Goal: Transaction & Acquisition: Book appointment/travel/reservation

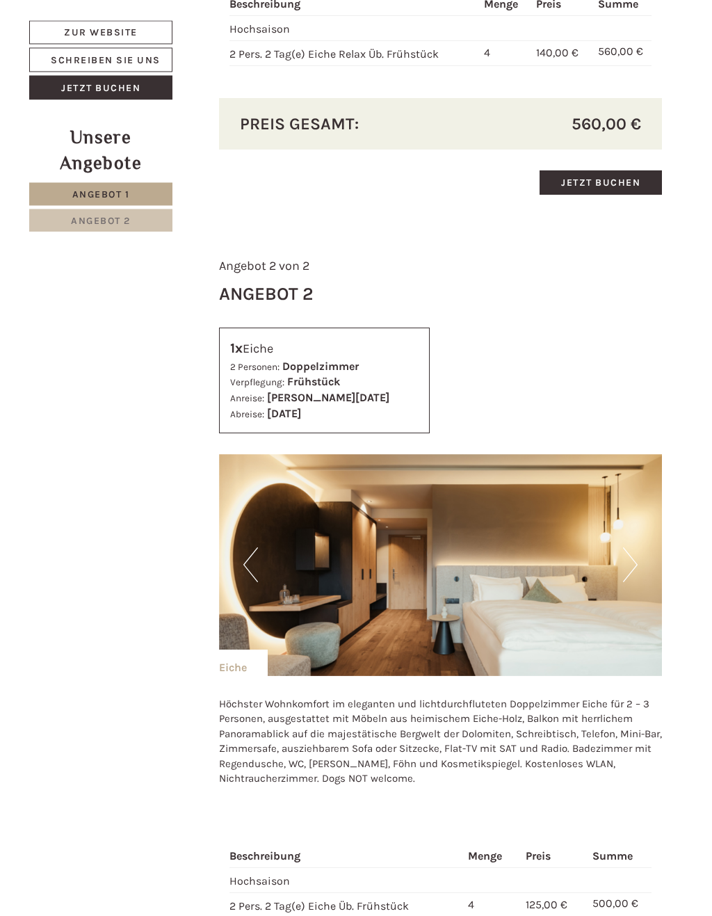
scroll to position [1125, 0]
click at [639, 554] on img at bounding box center [441, 565] width 444 height 222
click at [633, 558] on button "Next" at bounding box center [630, 564] width 15 height 35
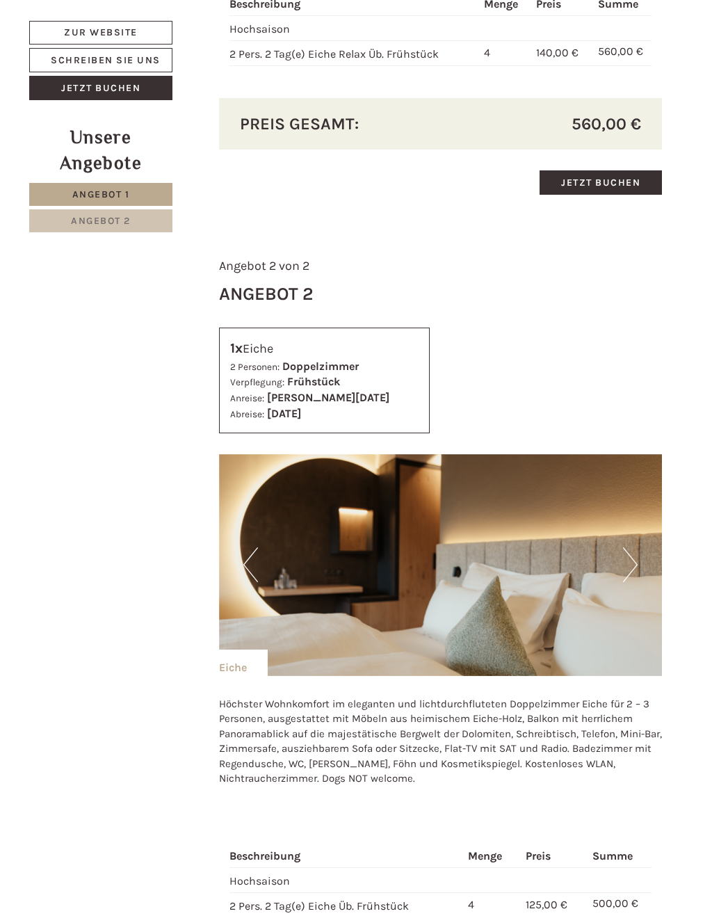
click at [634, 556] on button "Next" at bounding box center [630, 564] width 15 height 35
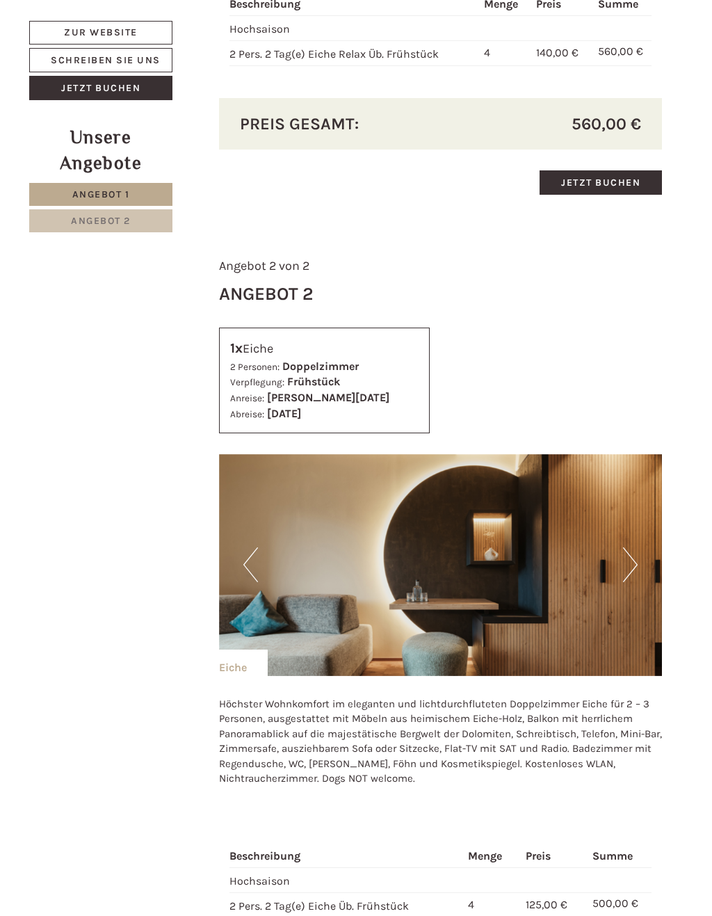
click at [628, 557] on button "Next" at bounding box center [630, 564] width 15 height 35
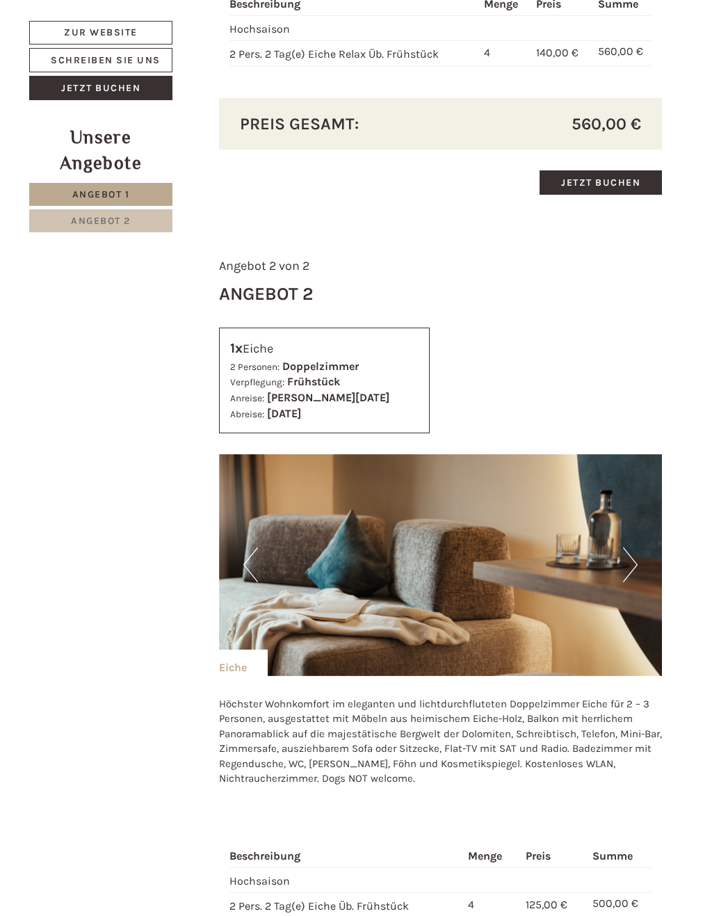
click at [632, 554] on button "Next" at bounding box center [630, 564] width 15 height 35
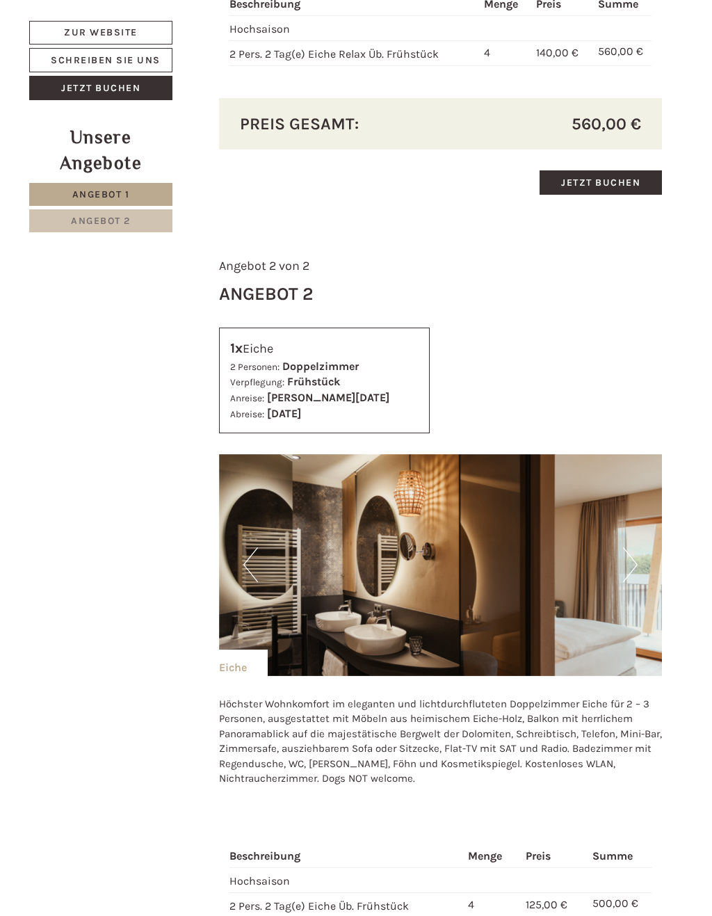
click at [636, 552] on button "Next" at bounding box center [630, 564] width 15 height 35
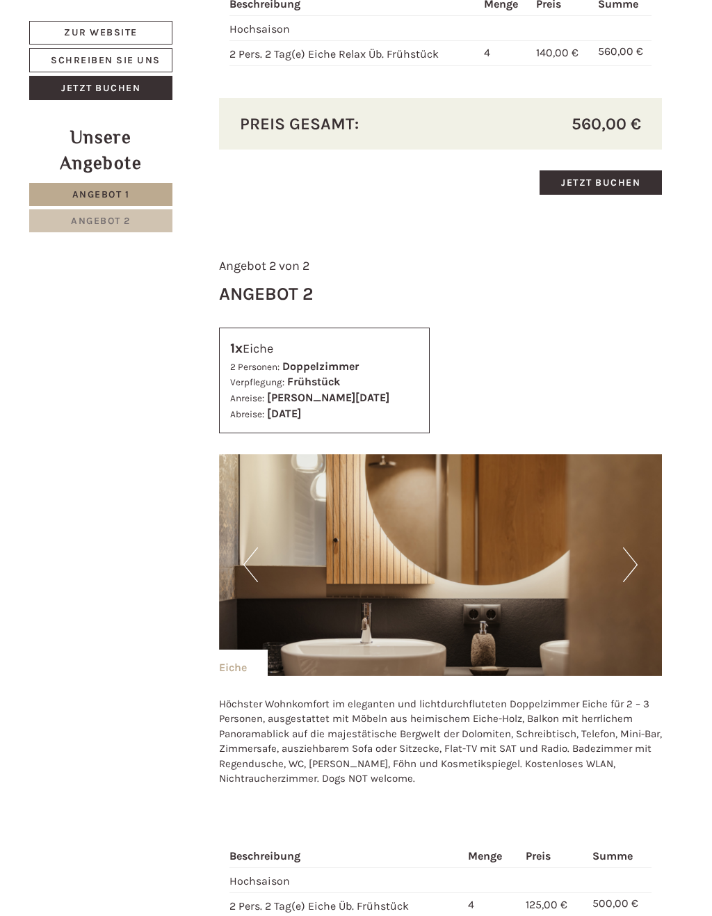
click at [636, 554] on button "Next" at bounding box center [630, 564] width 15 height 35
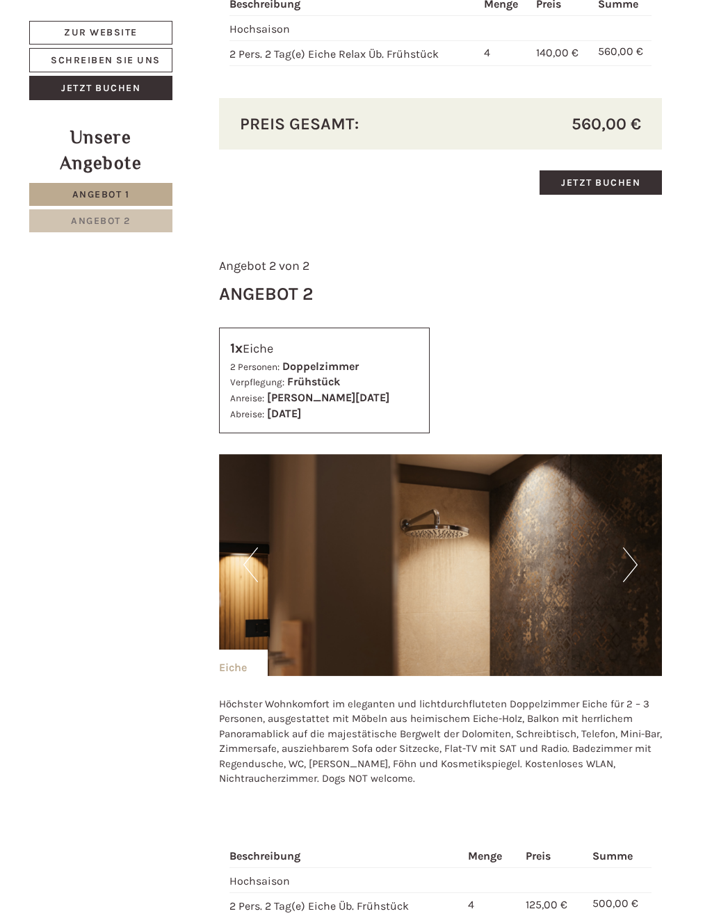
click at [638, 556] on img at bounding box center [441, 565] width 444 height 222
click at [630, 559] on button "Next" at bounding box center [630, 564] width 15 height 35
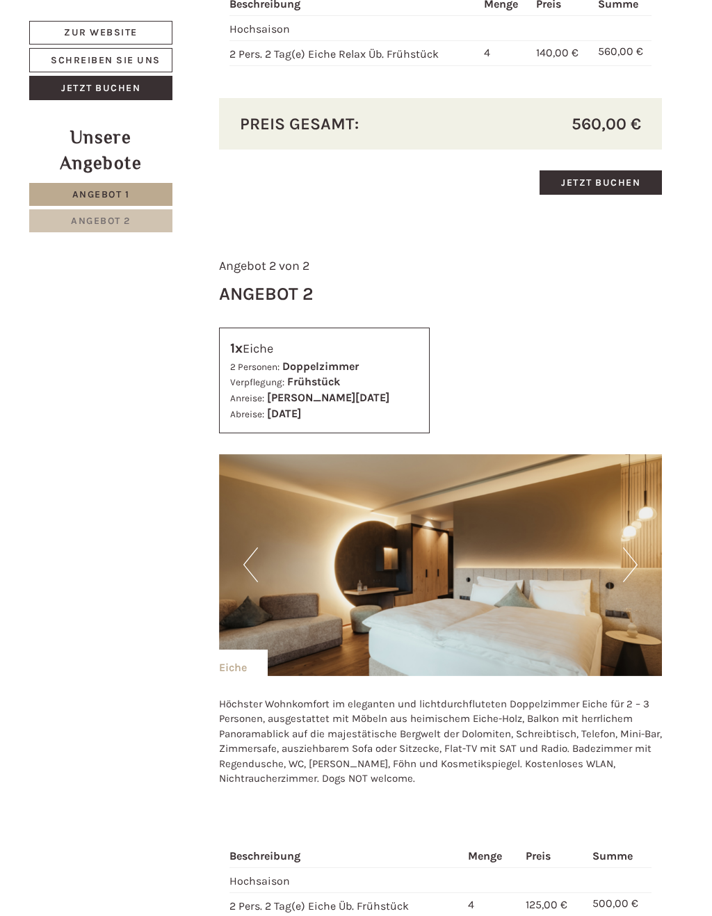
click at [635, 552] on button "Next" at bounding box center [630, 564] width 15 height 35
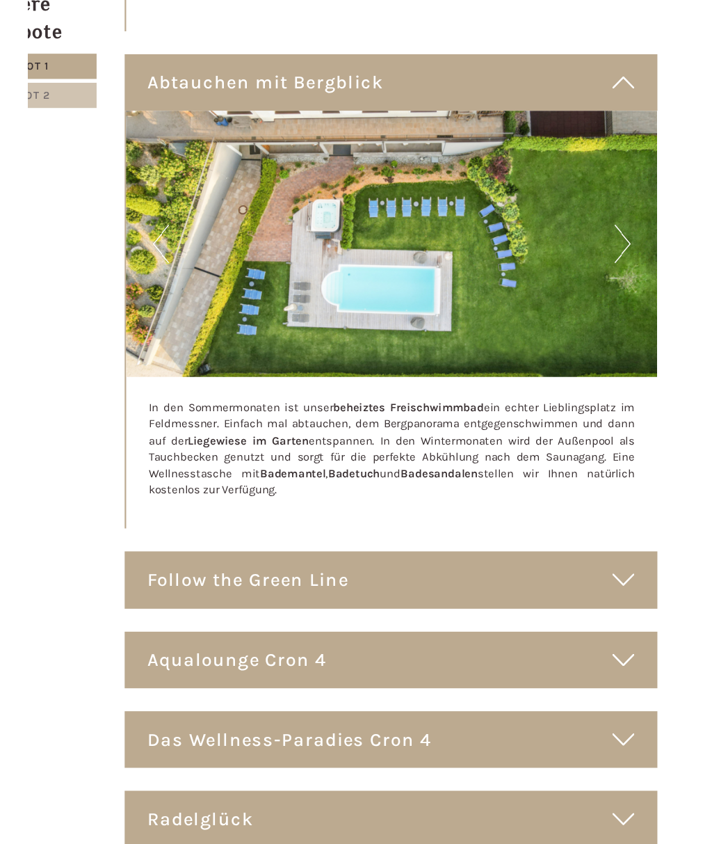
scroll to position [4282, 0]
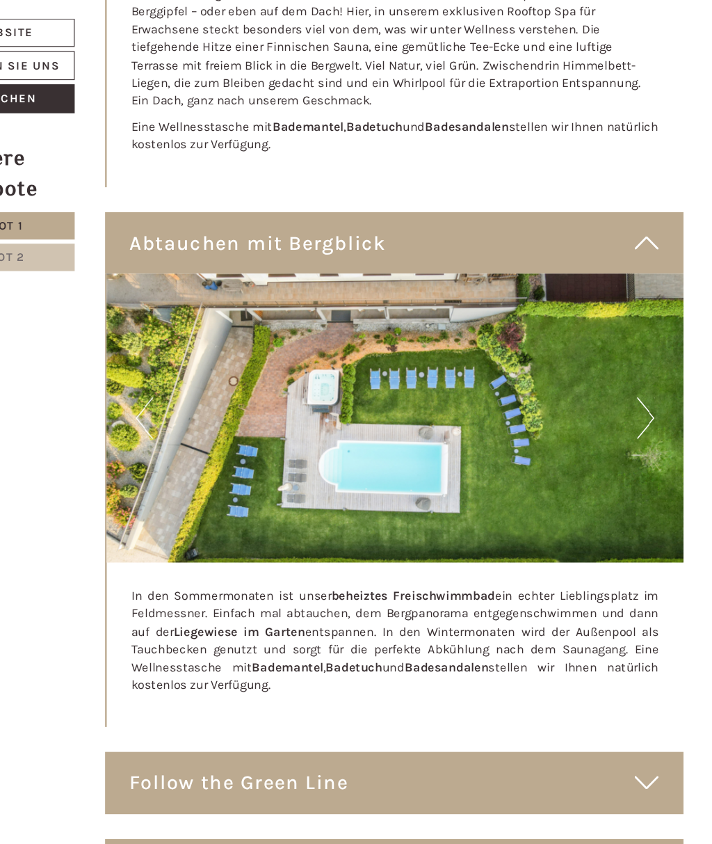
click at [644, 338] on button "Next" at bounding box center [651, 355] width 15 height 35
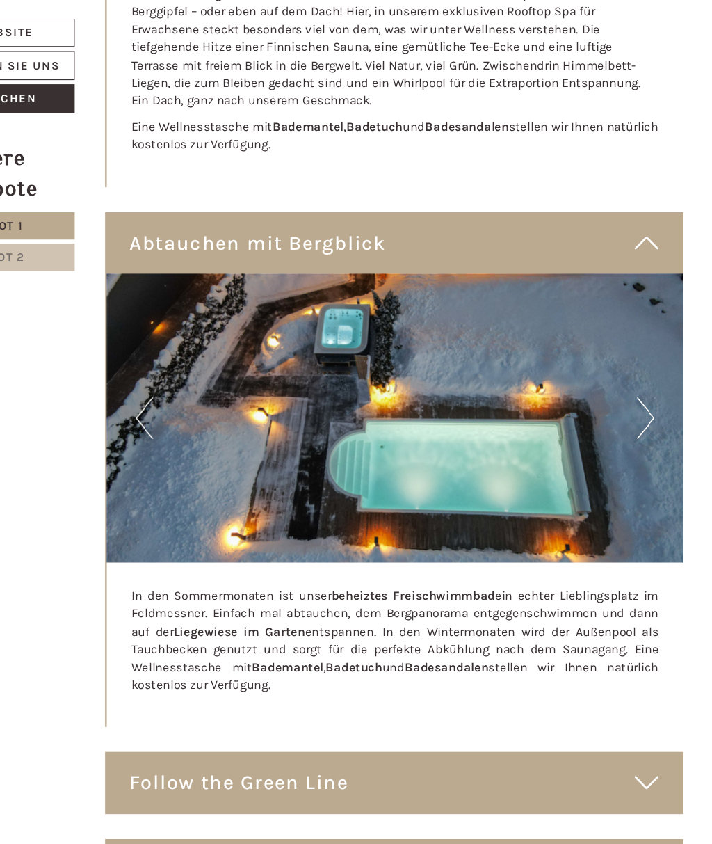
click at [644, 338] on button "Next" at bounding box center [651, 355] width 15 height 35
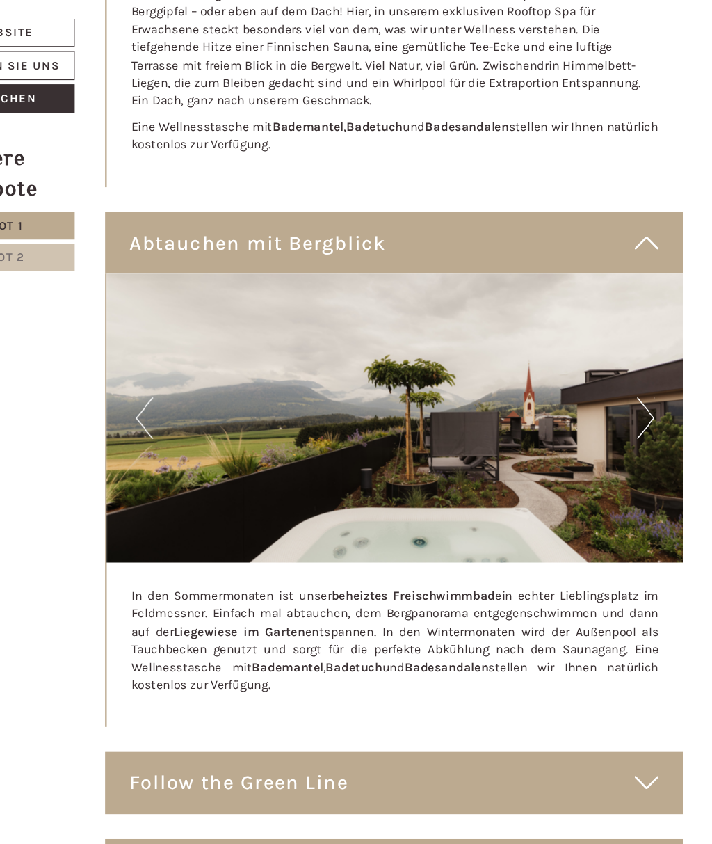
click at [644, 338] on button "Next" at bounding box center [651, 355] width 15 height 35
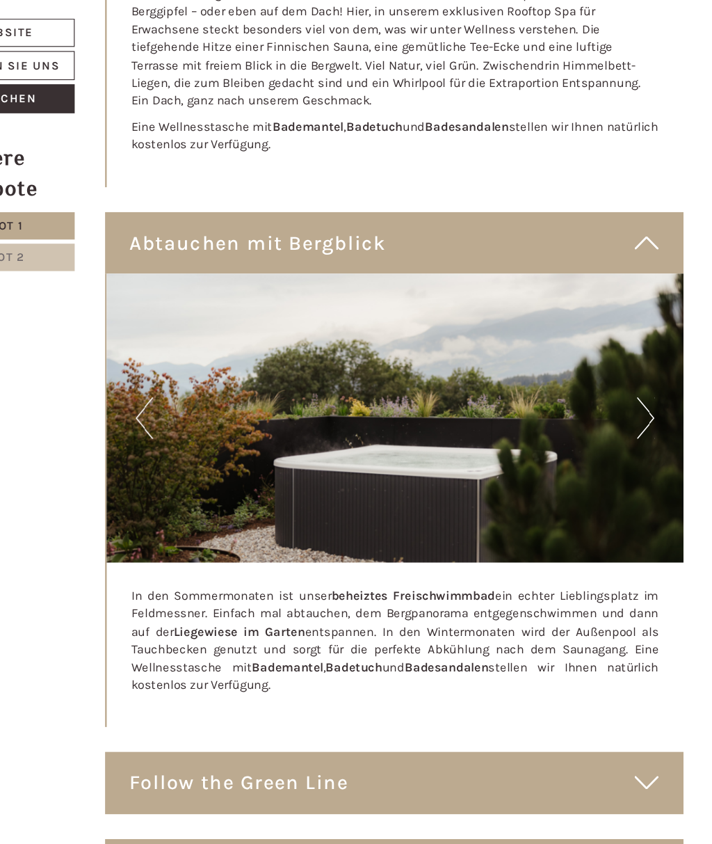
click at [644, 338] on button "Next" at bounding box center [651, 355] width 15 height 35
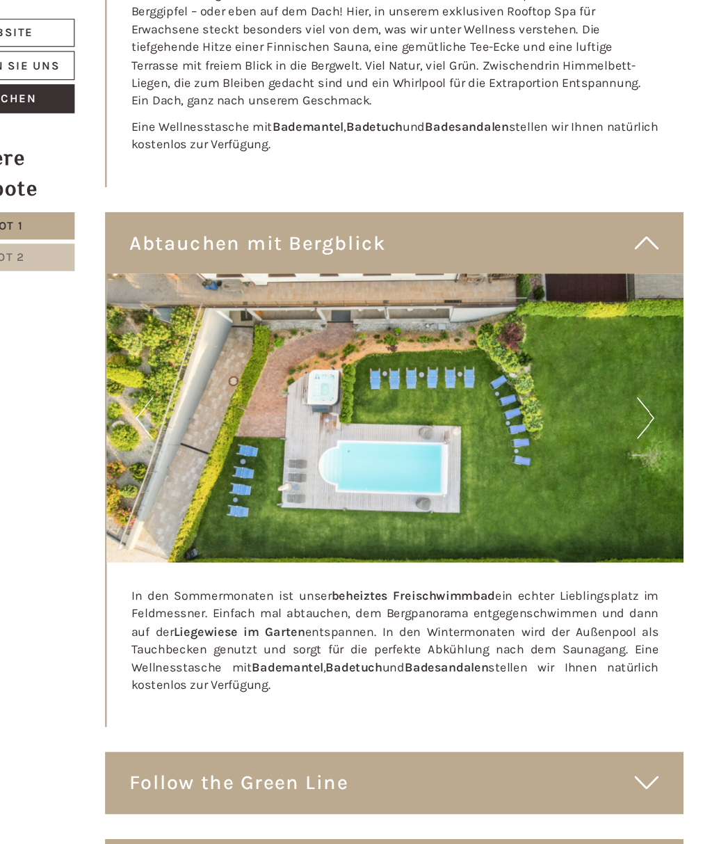
click at [644, 338] on button "Next" at bounding box center [651, 355] width 15 height 35
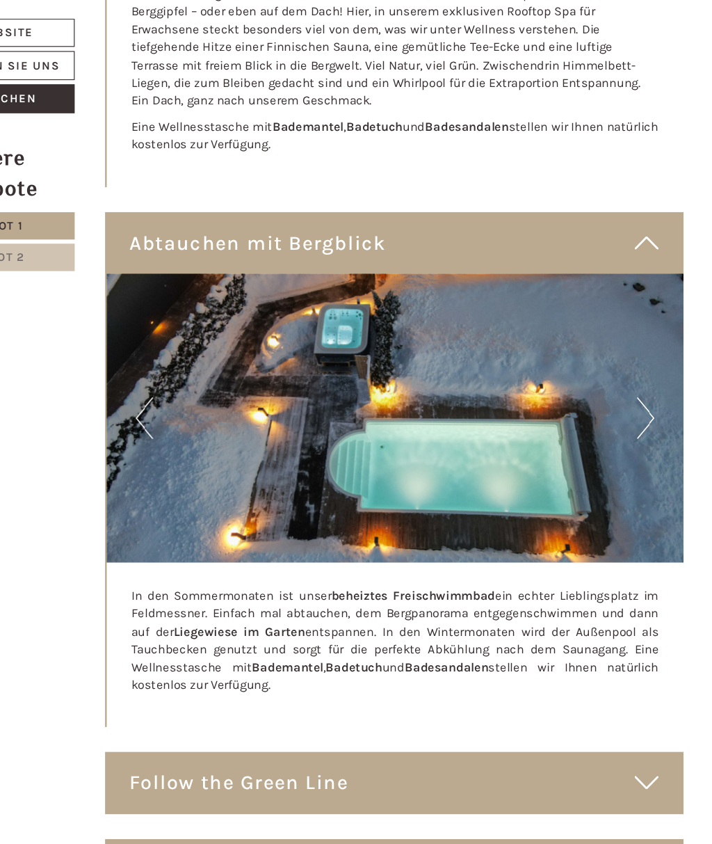
click at [644, 338] on button "Next" at bounding box center [651, 355] width 15 height 35
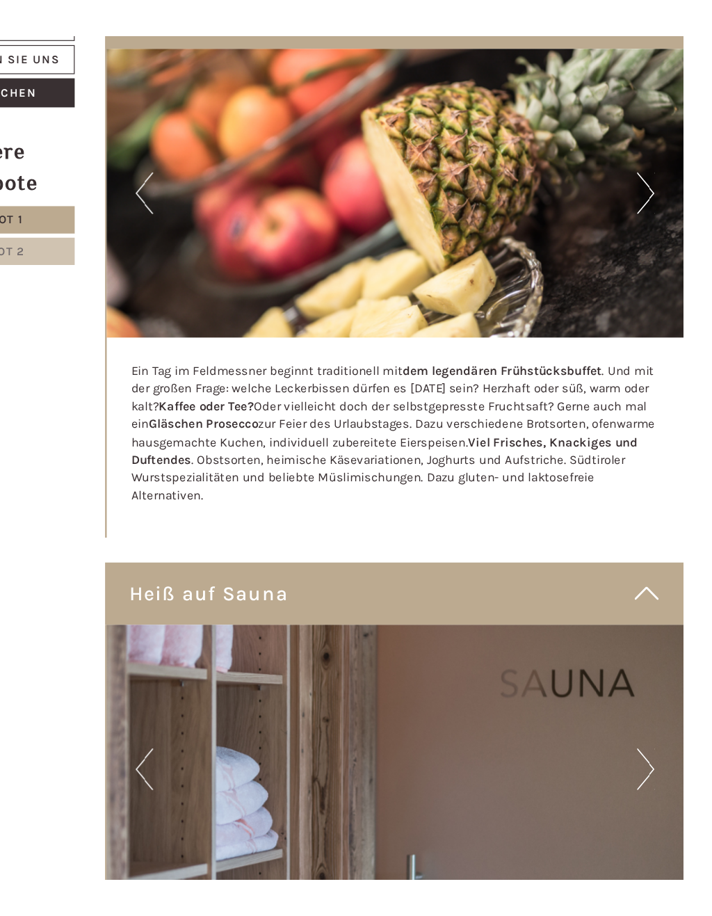
scroll to position [3213, 0]
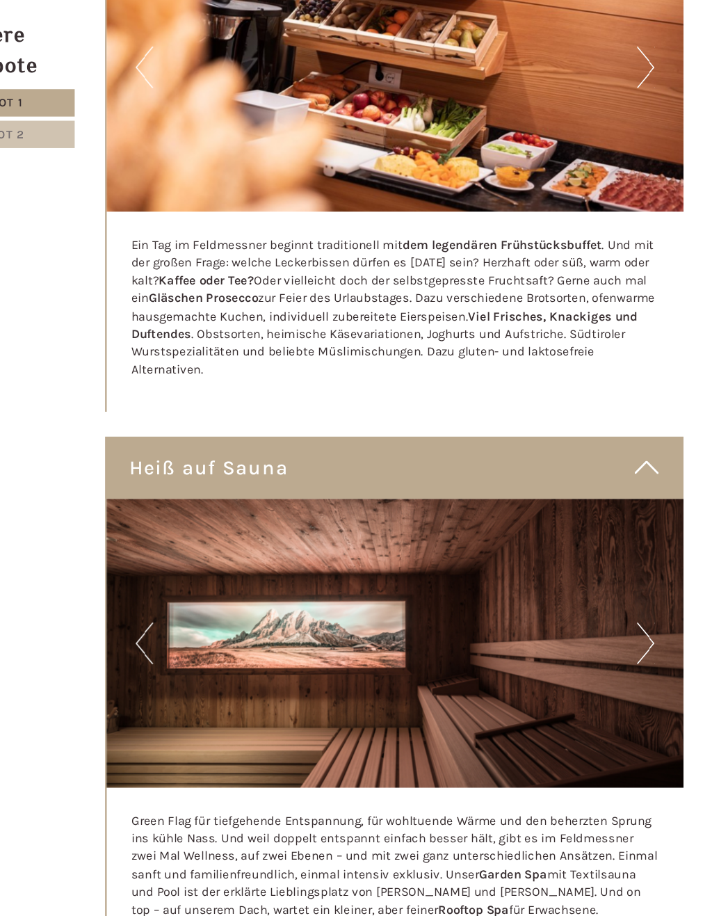
click at [644, 630] on button "Next" at bounding box center [651, 647] width 15 height 35
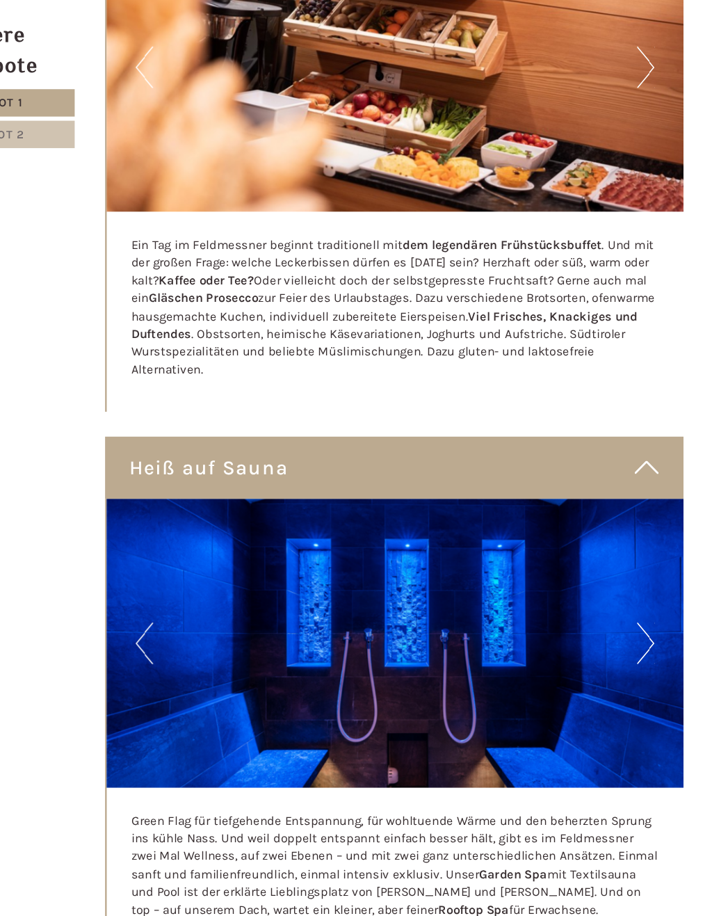
click at [644, 630] on button "Next" at bounding box center [651, 647] width 15 height 35
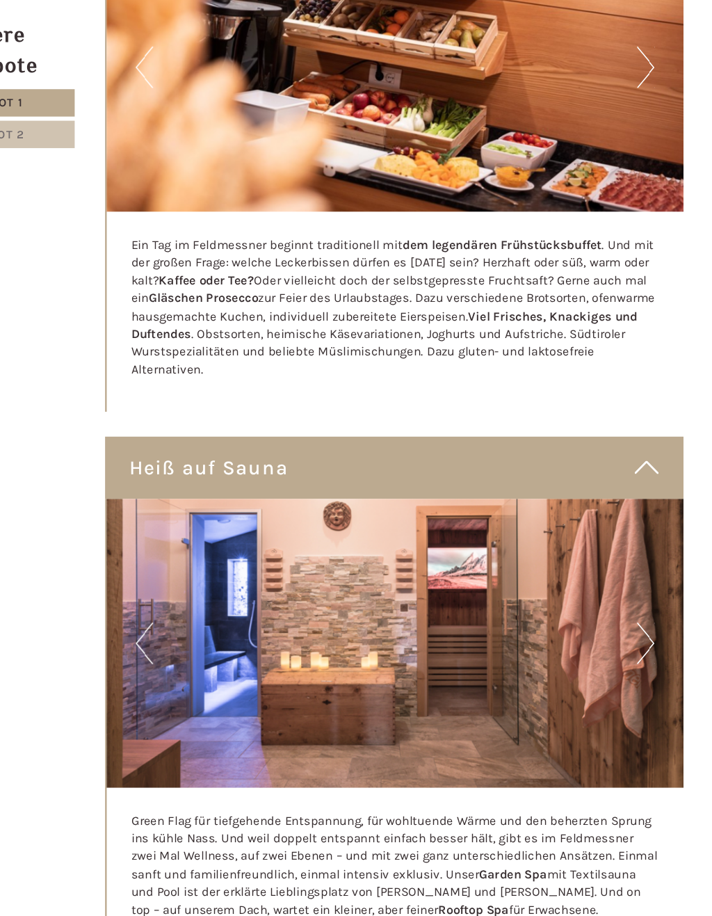
click at [644, 630] on button "Next" at bounding box center [651, 647] width 15 height 35
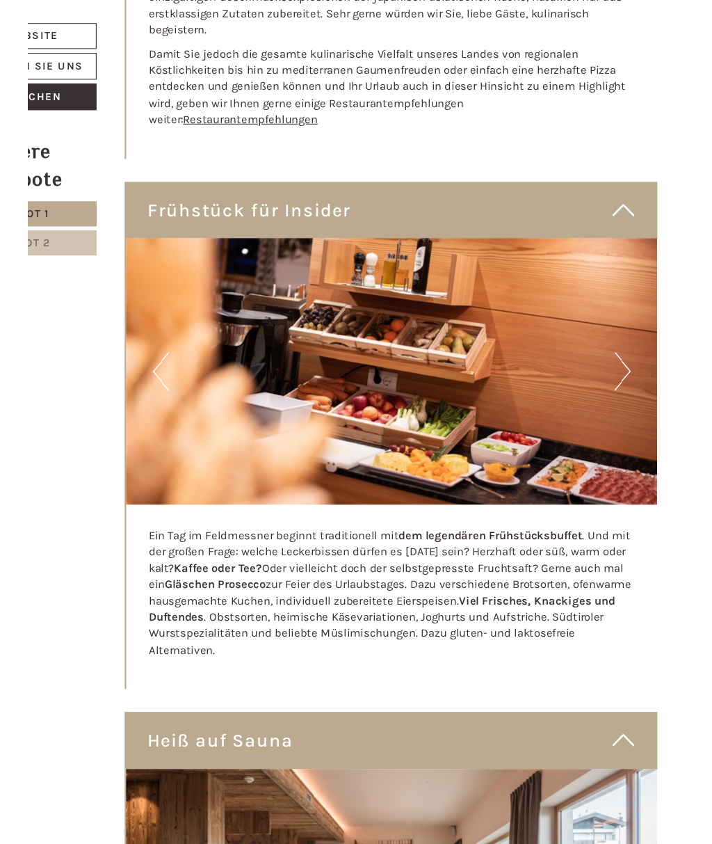
scroll to position [3040, 0]
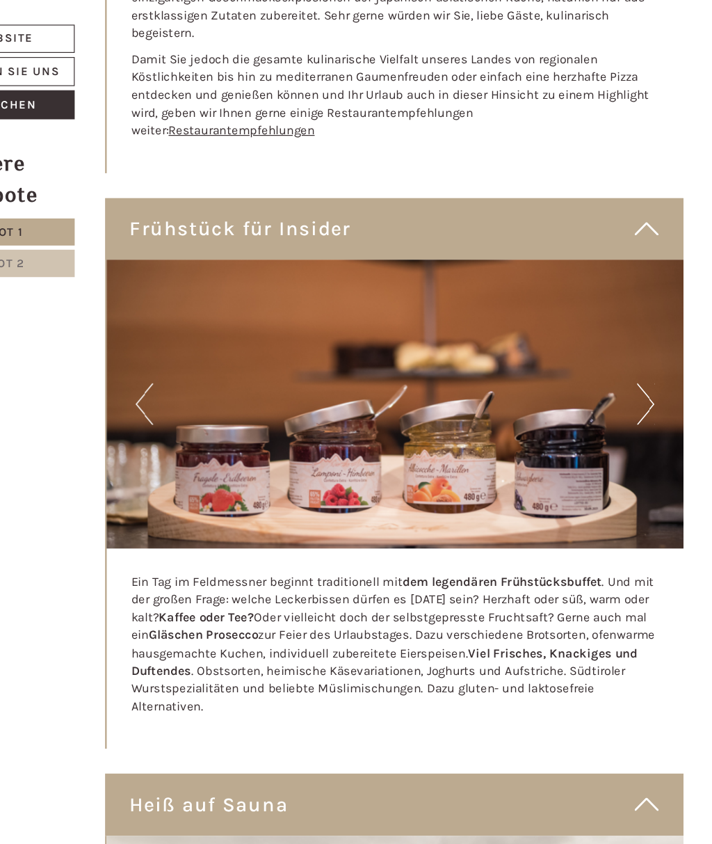
click at [644, 321] on button "Next" at bounding box center [651, 338] width 15 height 35
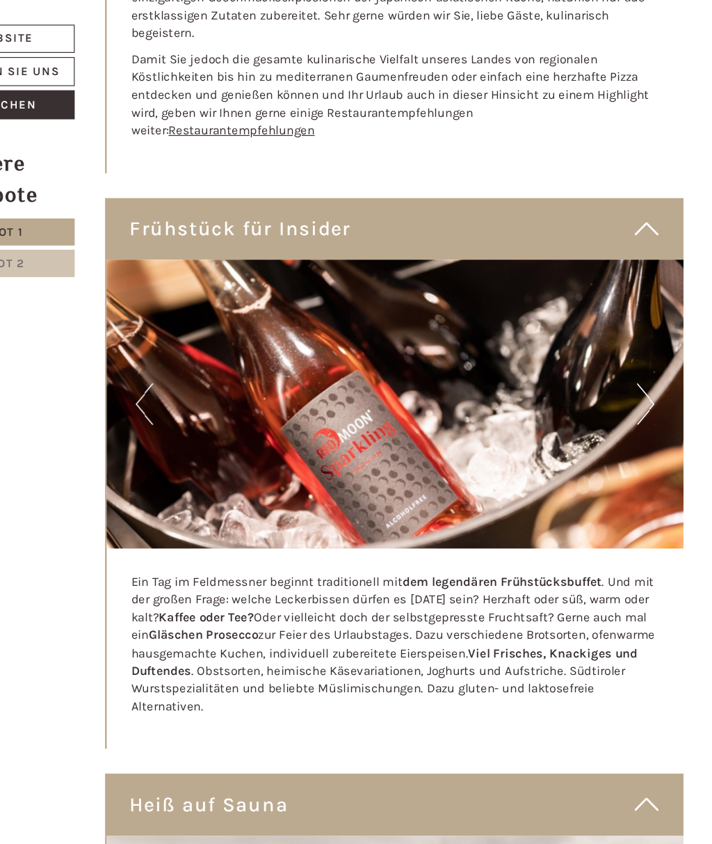
click at [550, 269] on img at bounding box center [442, 339] width 484 height 242
click at [644, 321] on button "Next" at bounding box center [651, 338] width 15 height 35
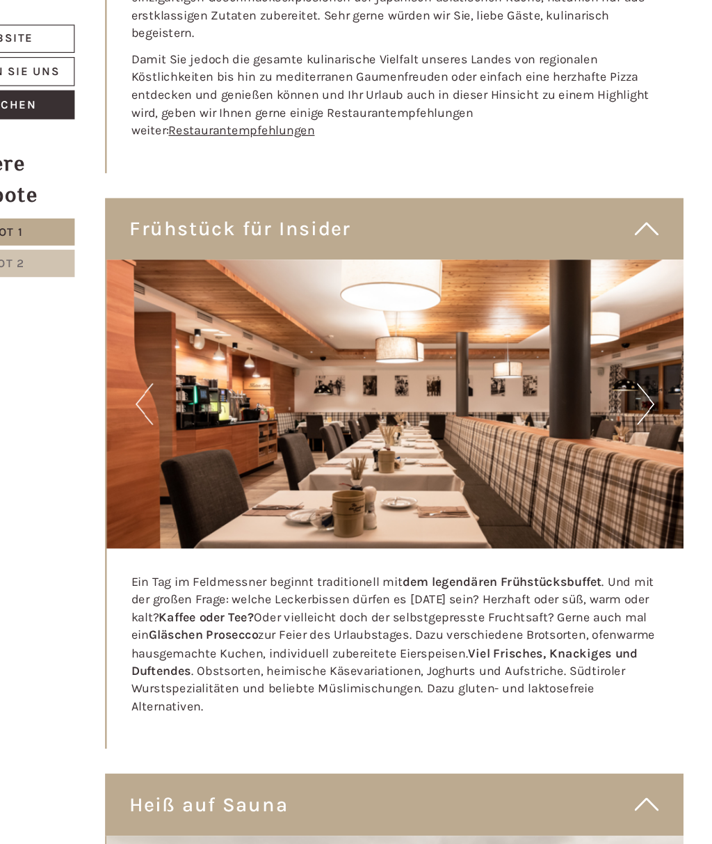
click at [644, 321] on button "Next" at bounding box center [651, 338] width 15 height 35
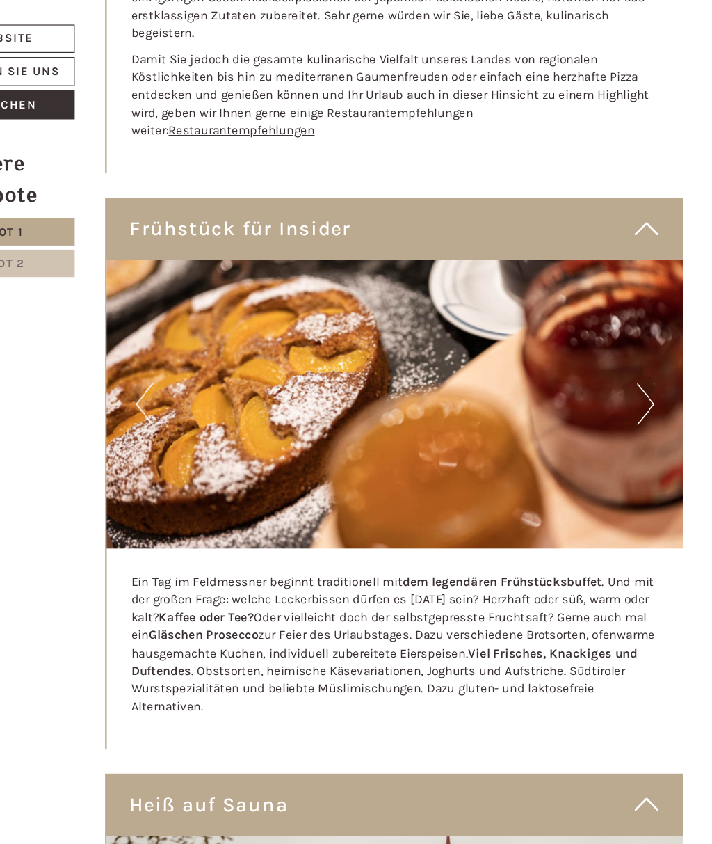
click at [644, 321] on button "Next" at bounding box center [651, 338] width 15 height 35
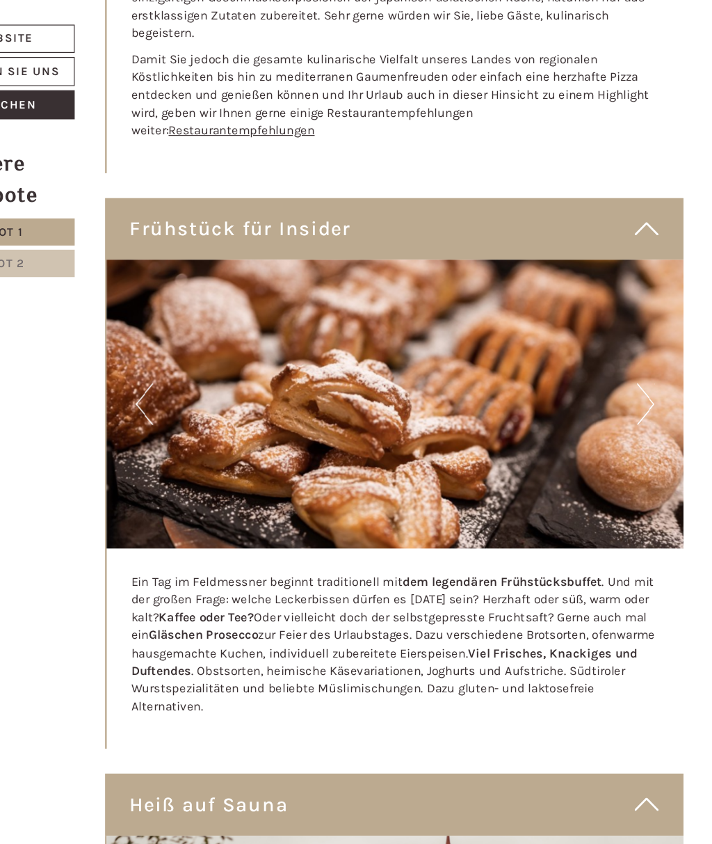
click at [644, 321] on button "Next" at bounding box center [651, 338] width 15 height 35
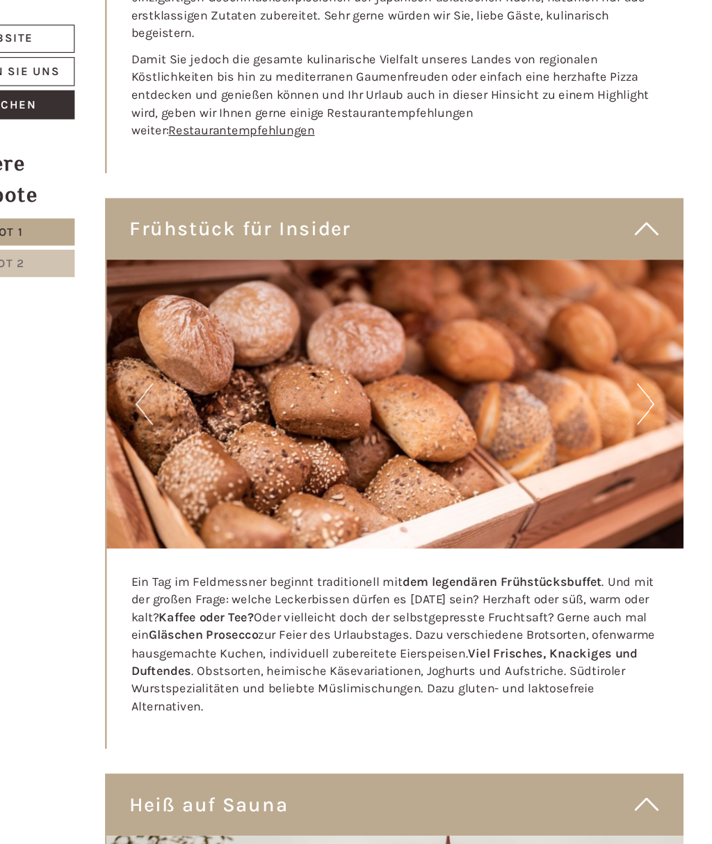
click at [644, 321] on button "Next" at bounding box center [651, 338] width 15 height 35
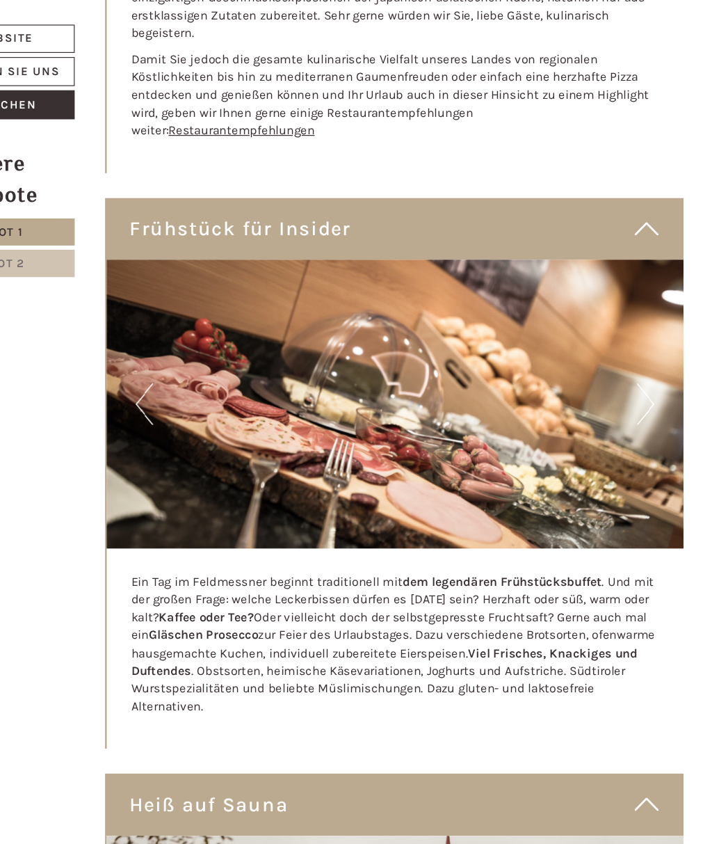
click at [644, 321] on button "Next" at bounding box center [651, 338] width 15 height 35
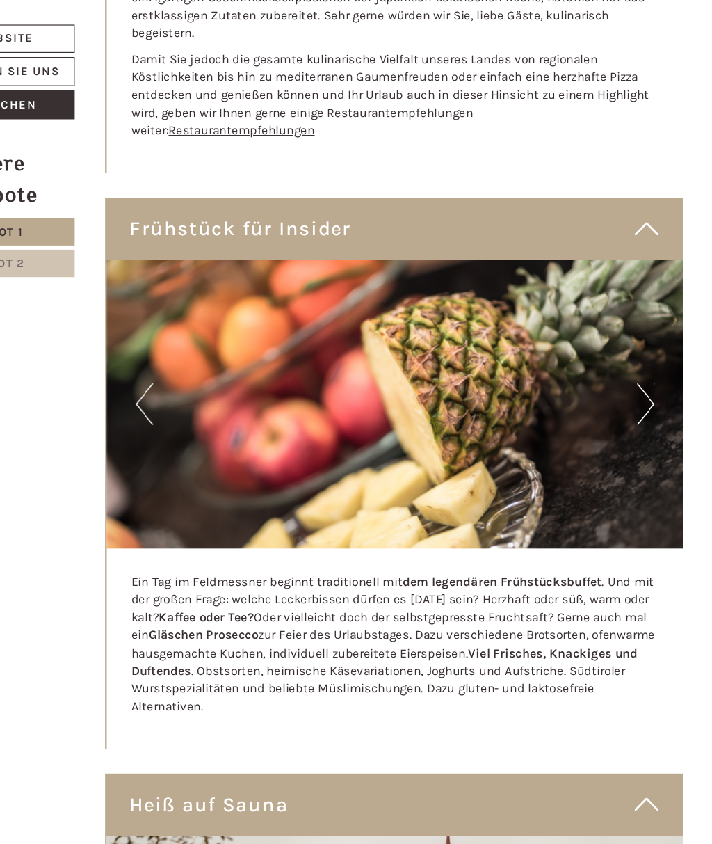
click at [644, 321] on button "Next" at bounding box center [651, 338] width 15 height 35
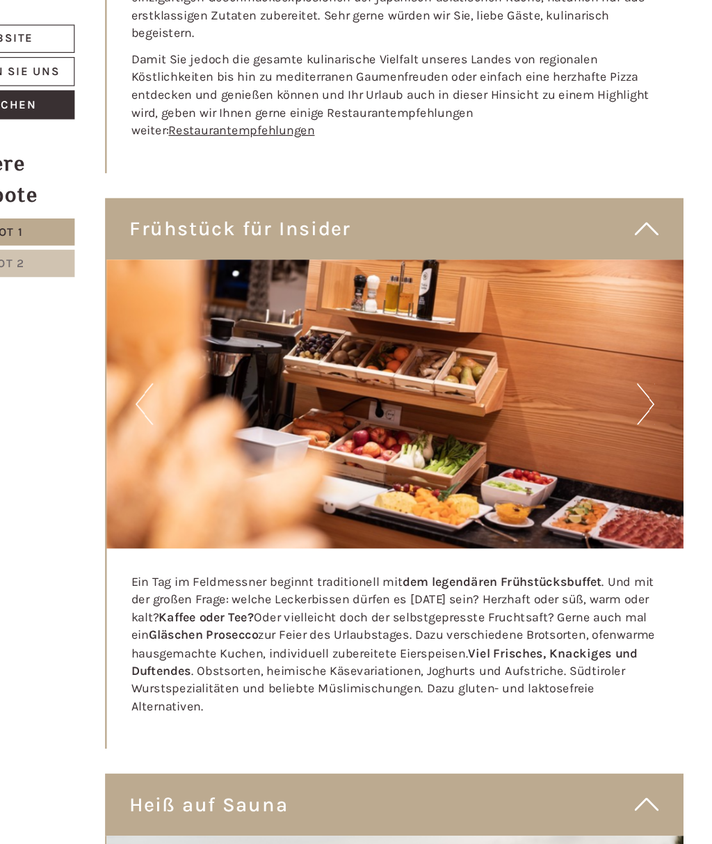
click at [644, 321] on button "Next" at bounding box center [651, 338] width 15 height 35
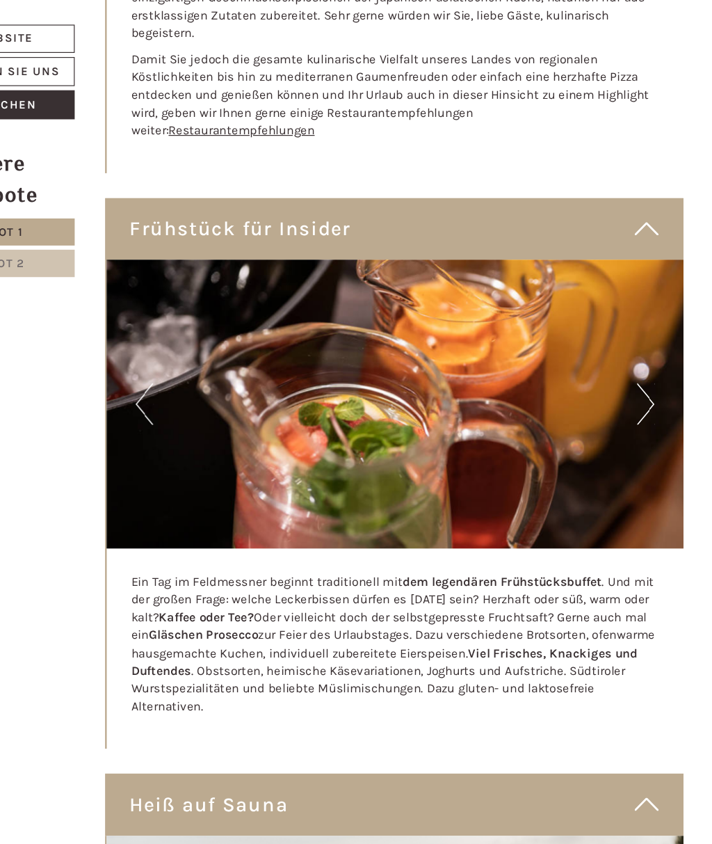
click at [644, 321] on button "Next" at bounding box center [651, 338] width 15 height 35
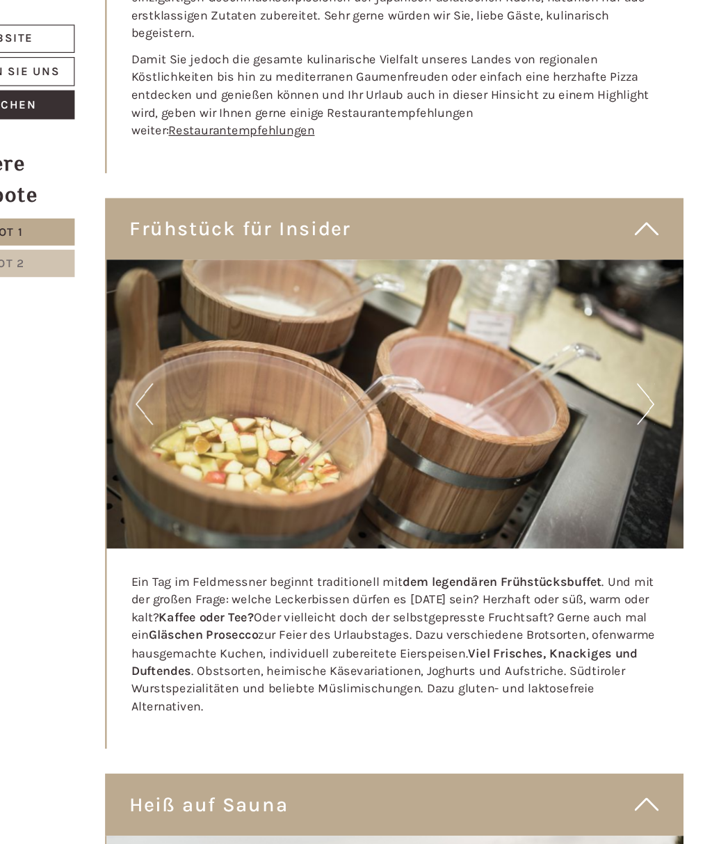
click at [644, 321] on button "Next" at bounding box center [651, 338] width 15 height 35
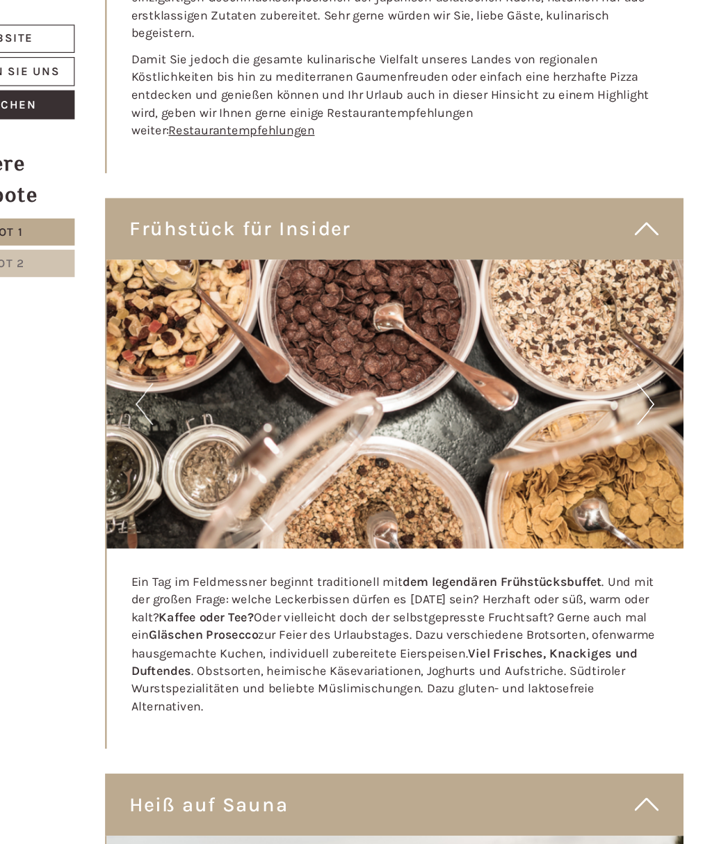
click at [644, 321] on button "Next" at bounding box center [651, 338] width 15 height 35
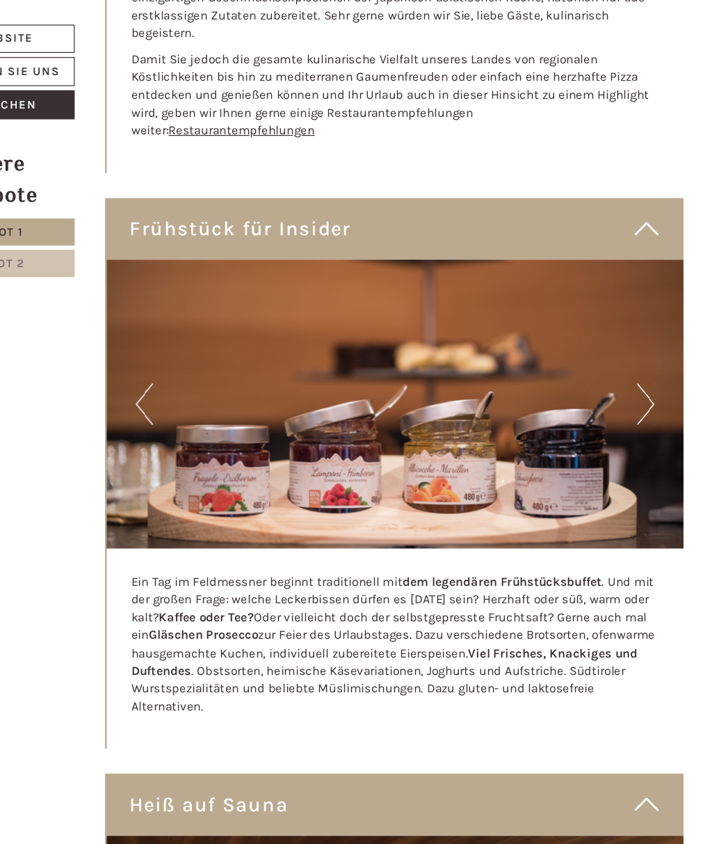
click at [644, 321] on button "Next" at bounding box center [651, 338] width 15 height 35
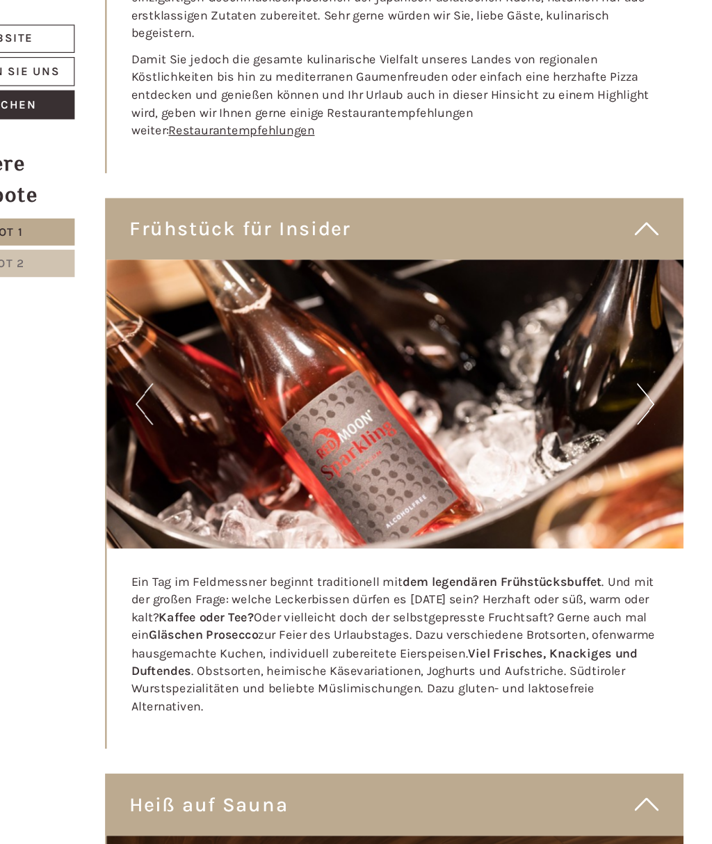
click at [644, 321] on button "Next" at bounding box center [651, 338] width 15 height 35
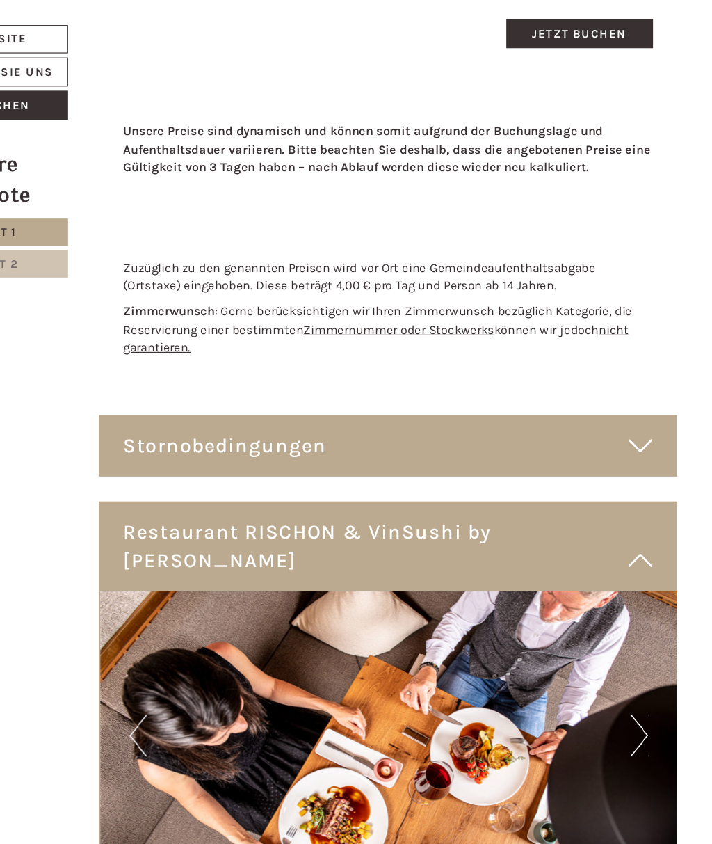
scroll to position [2130, 0]
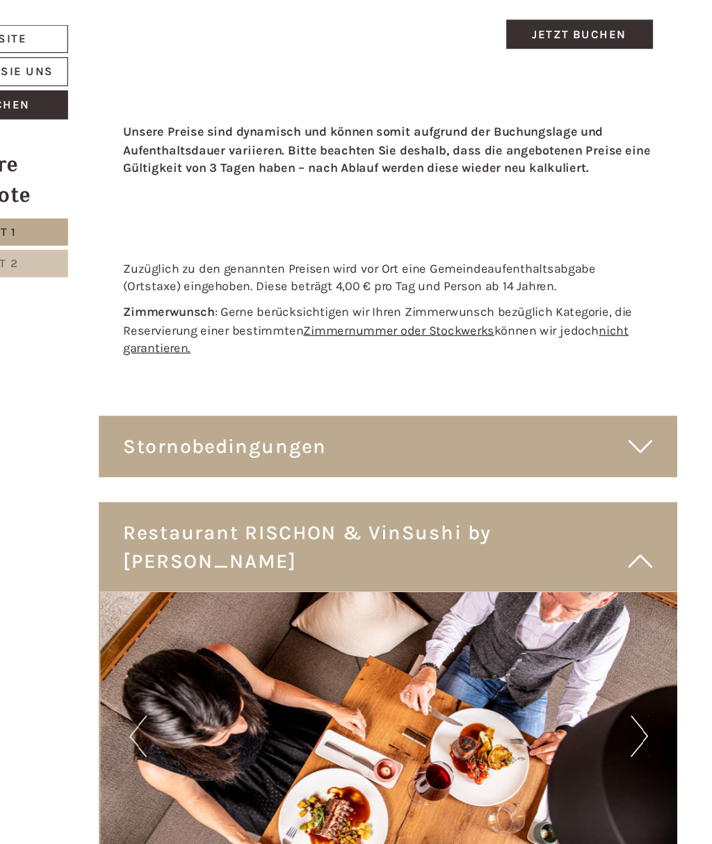
click at [642, 362] on icon at bounding box center [652, 374] width 20 height 24
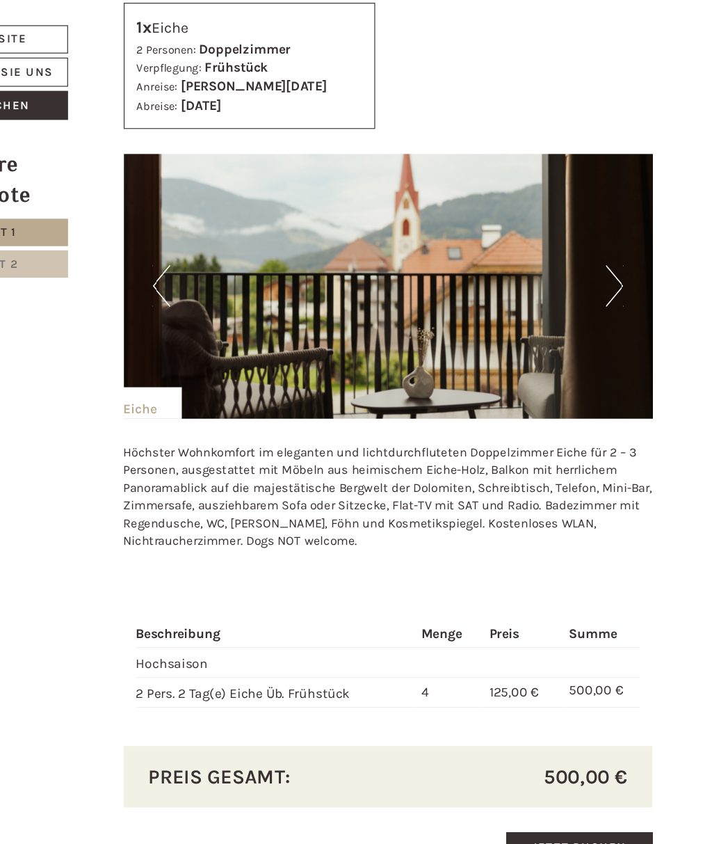
scroll to position [1450, 0]
click at [623, 227] on button "Next" at bounding box center [630, 239] width 15 height 35
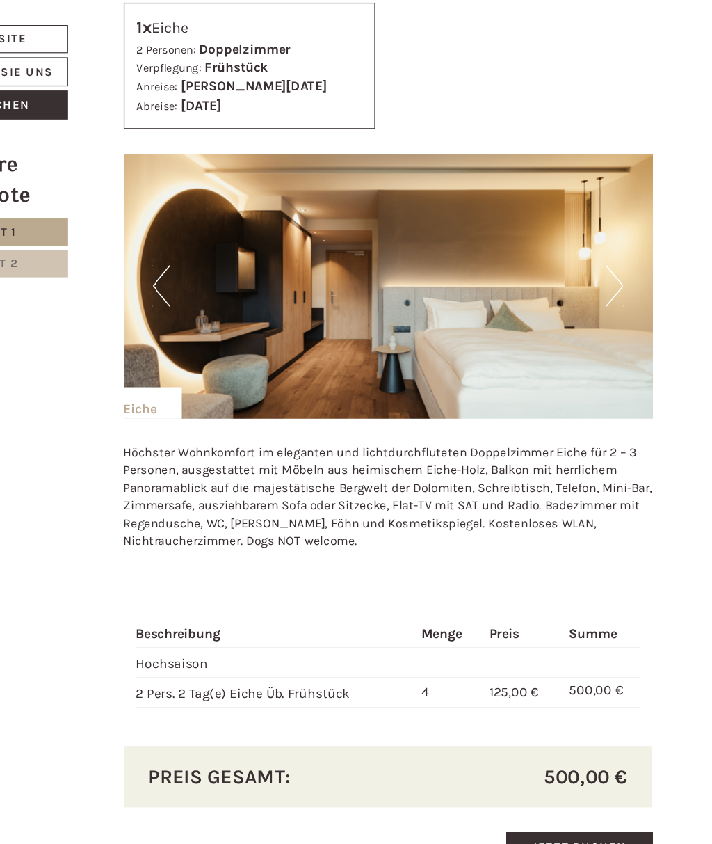
click at [623, 227] on button "Next" at bounding box center [630, 239] width 15 height 35
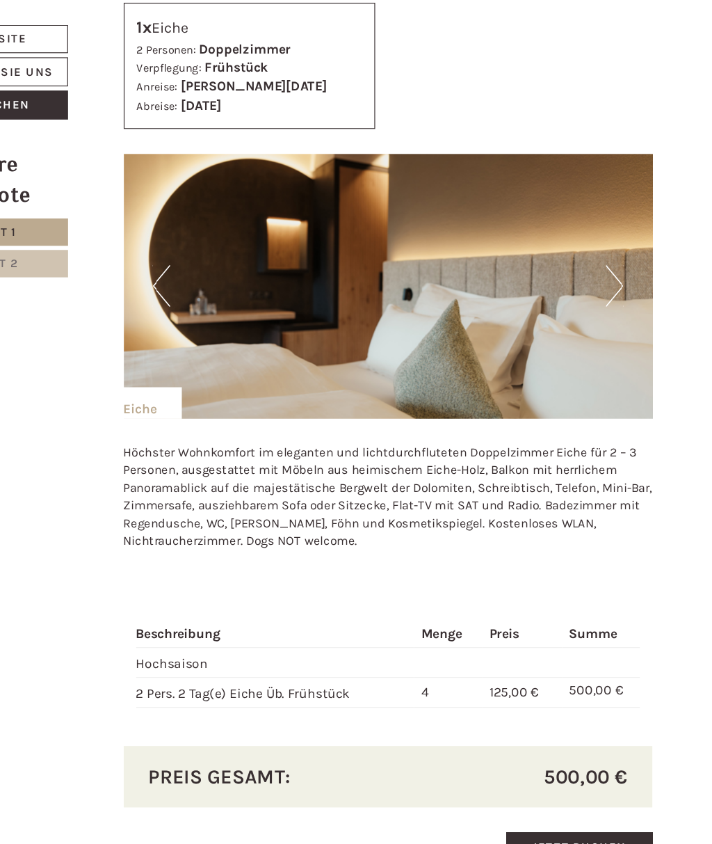
click at [623, 228] on button "Next" at bounding box center [630, 239] width 15 height 35
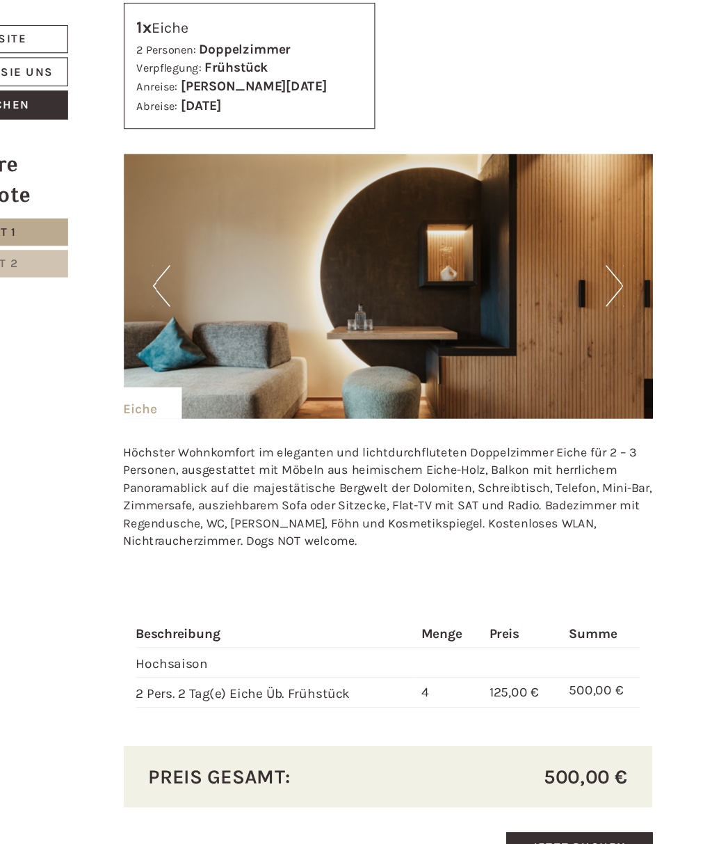
click at [623, 228] on button "Next" at bounding box center [630, 239] width 15 height 35
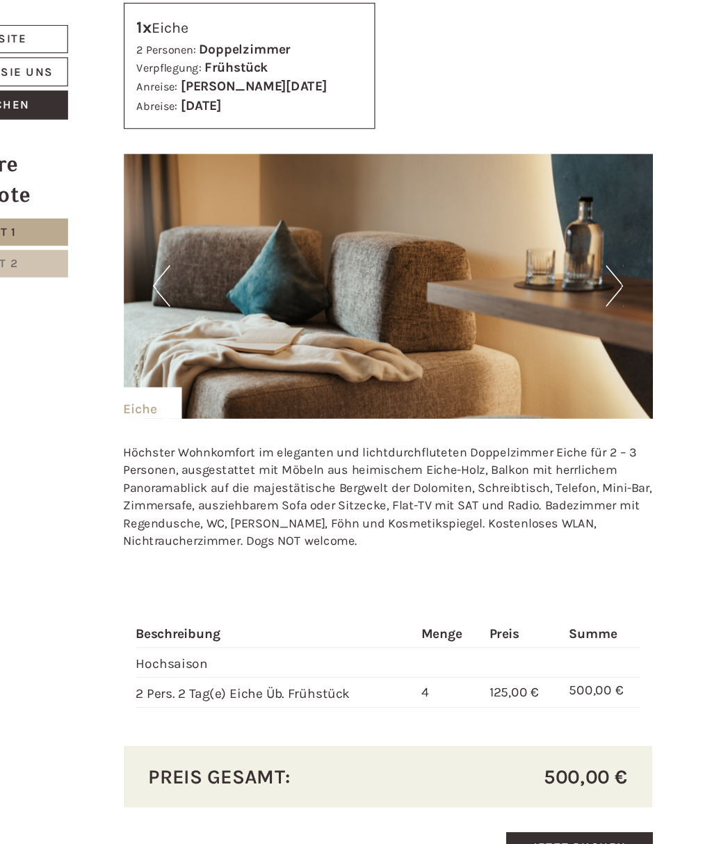
click at [623, 229] on button "Next" at bounding box center [630, 239] width 15 height 35
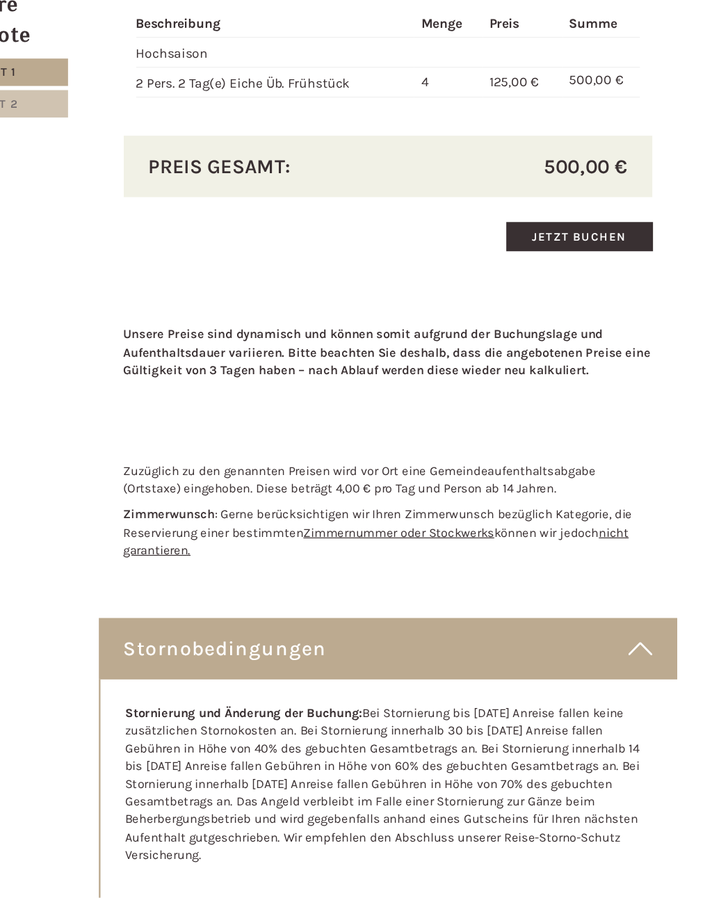
scroll to position [1828, 0]
click at [540, 319] on link "Jetzt buchen" at bounding box center [601, 331] width 122 height 24
